Goal: Complete application form

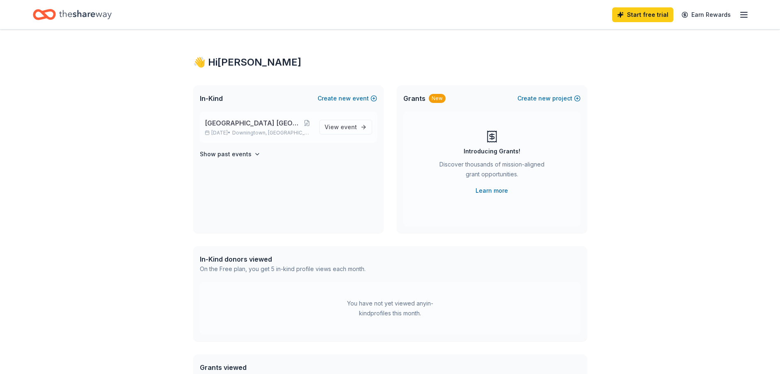
click at [264, 124] on span "[GEOGRAPHIC_DATA] [GEOGRAPHIC_DATA]" at bounding box center [253, 123] width 97 height 10
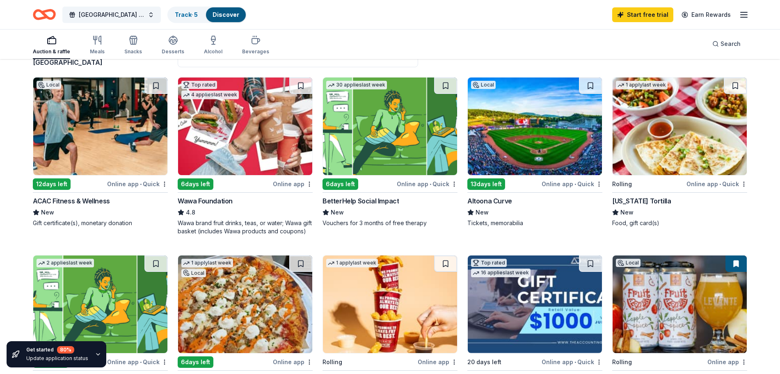
scroll to position [70, 0]
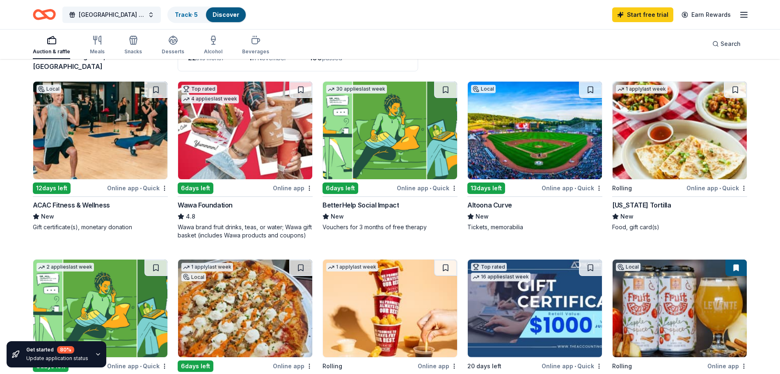
click at [704, 190] on div "Online app • Quick" at bounding box center [716, 188] width 61 height 10
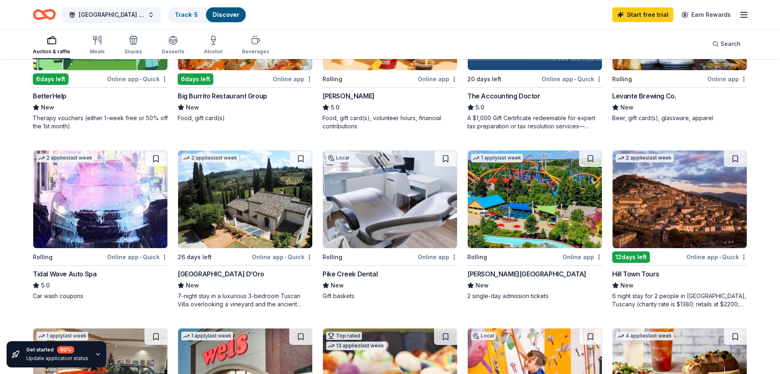
scroll to position [361, 0]
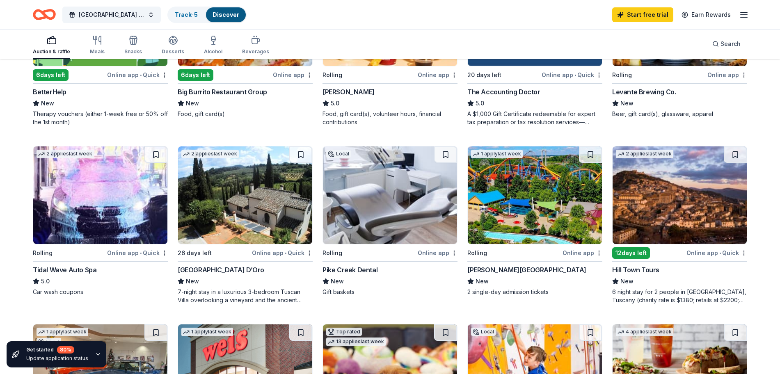
click at [514, 193] on img at bounding box center [535, 195] width 134 height 98
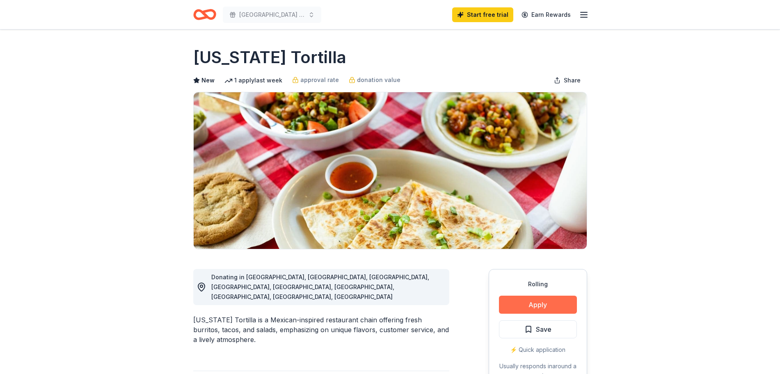
click at [543, 310] on button "Apply" at bounding box center [538, 305] width 78 height 18
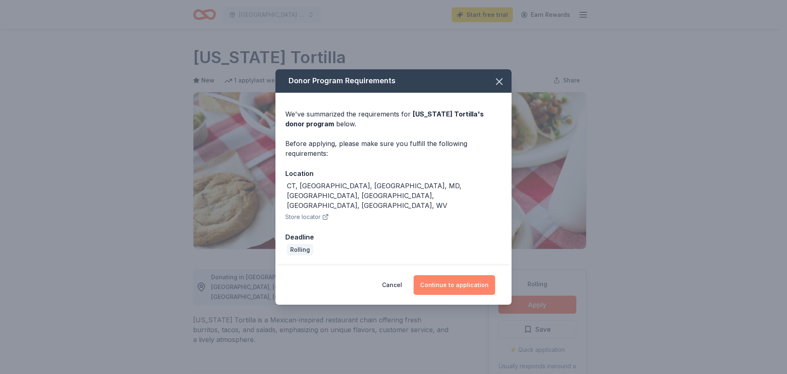
click at [449, 275] on button "Continue to application" at bounding box center [455, 285] width 82 height 20
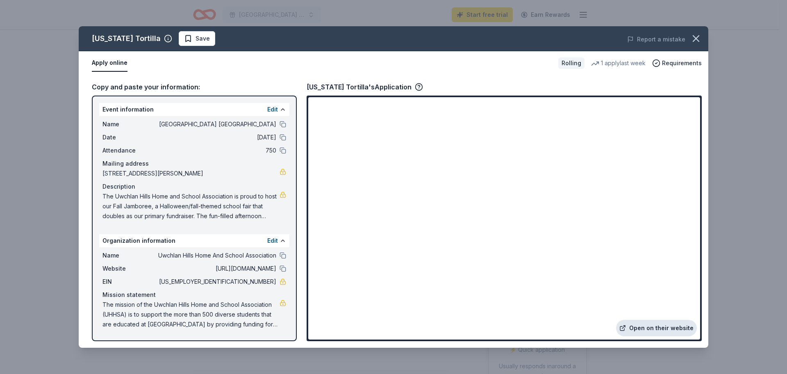
click at [653, 325] on link "Open on their website" at bounding box center [656, 328] width 81 height 16
click at [694, 40] on icon "button" at bounding box center [696, 38] width 11 height 11
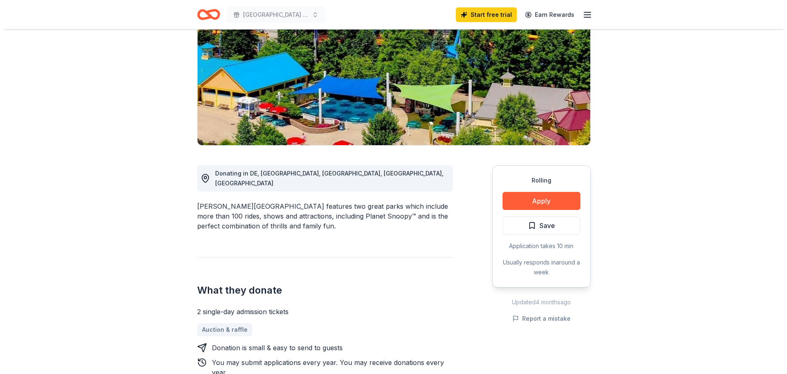
scroll to position [105, 0]
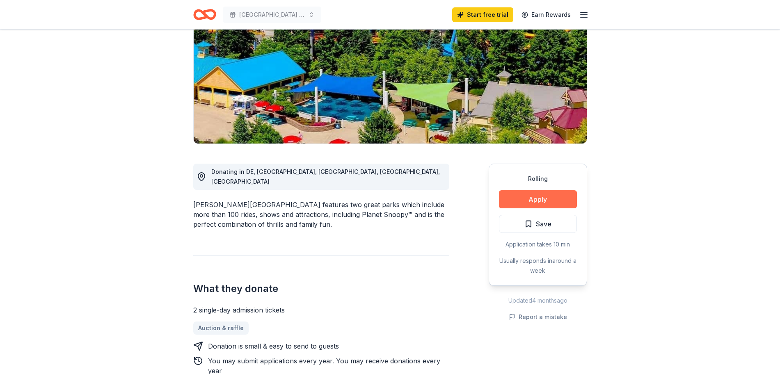
click at [530, 196] on button "Apply" at bounding box center [538, 199] width 78 height 18
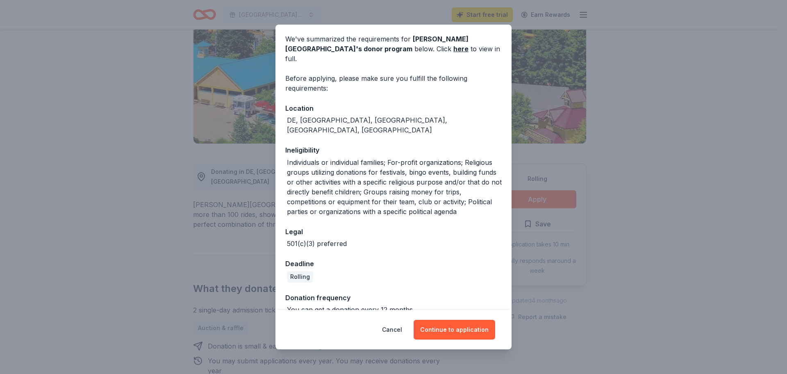
scroll to position [57, 0]
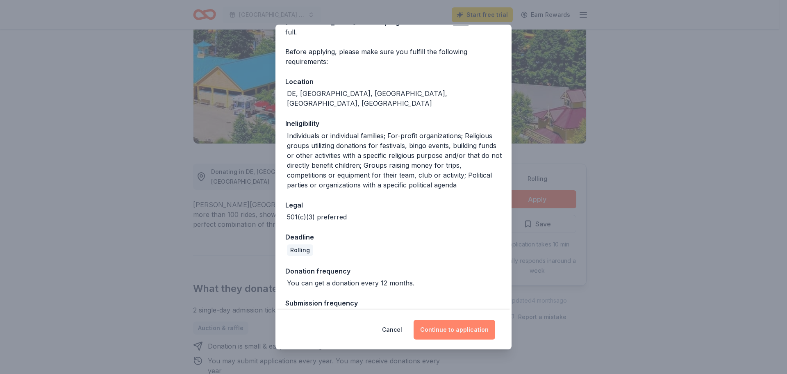
click at [440, 330] on button "Continue to application" at bounding box center [455, 330] width 82 height 20
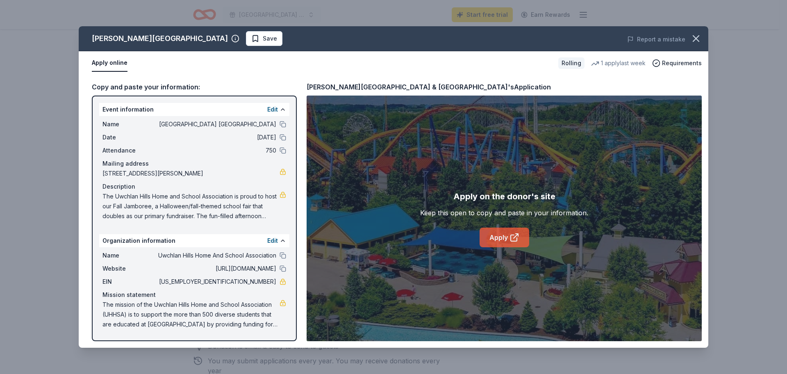
click at [509, 238] on link "Apply" at bounding box center [505, 238] width 50 height 20
